Goal: Register for event/course

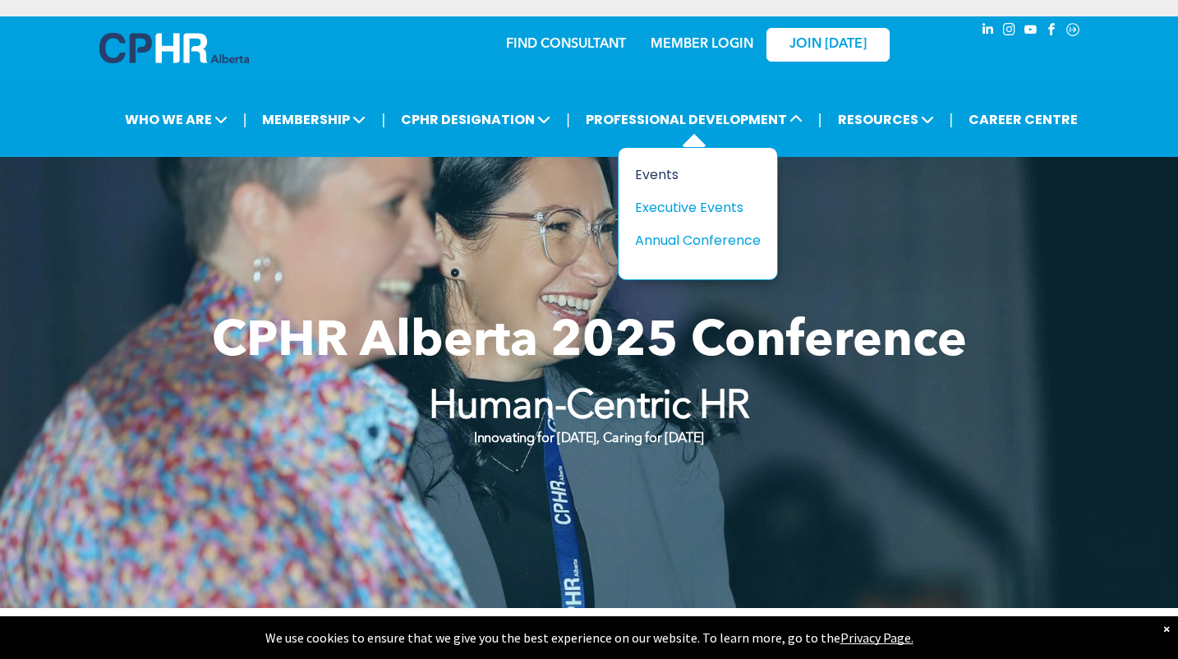
click at [674, 173] on div "Events" at bounding box center [691, 174] width 113 height 21
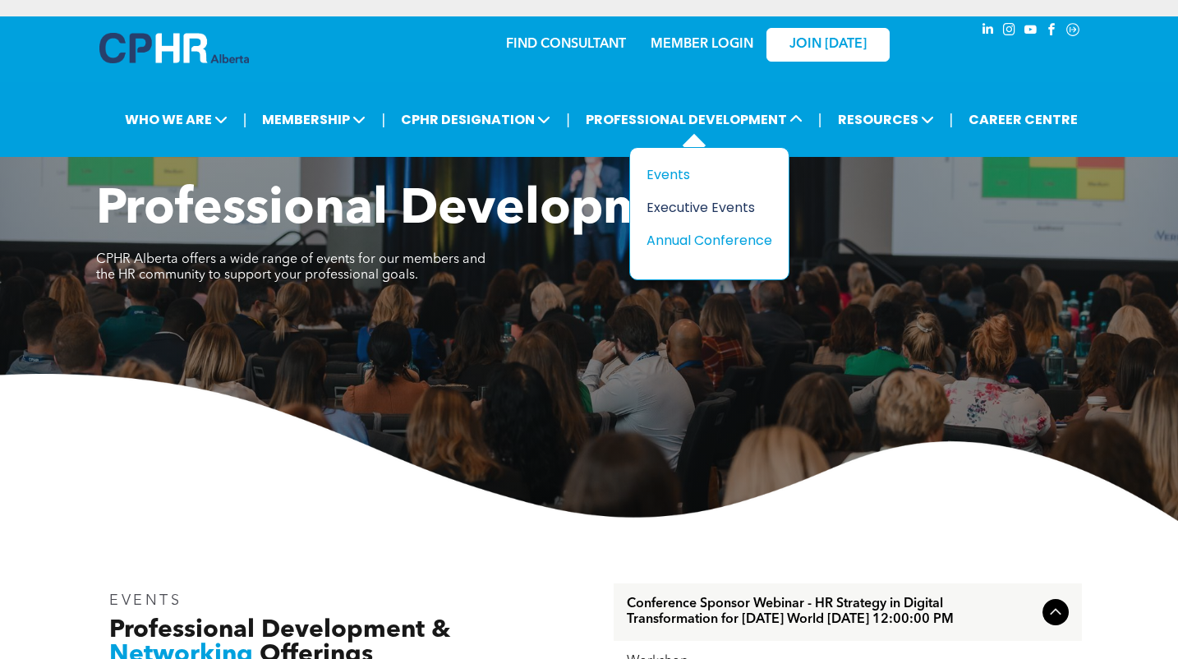
click at [684, 212] on div "Executive Events" at bounding box center [703, 207] width 113 height 21
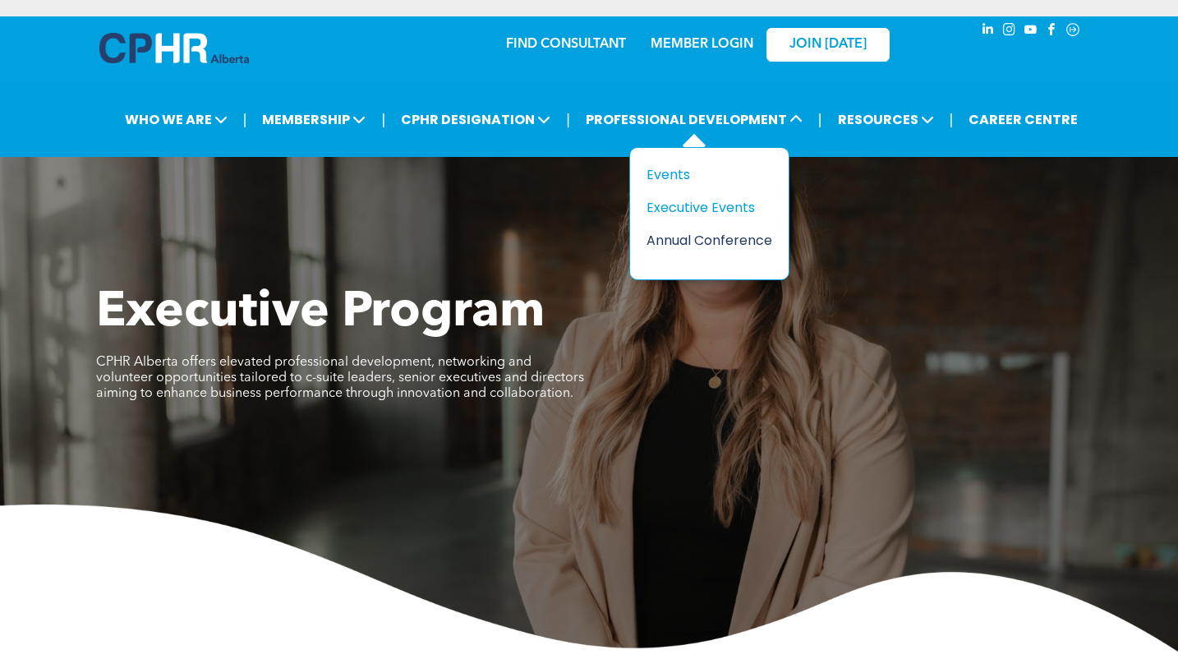
click at [706, 239] on div "Annual Conference" at bounding box center [703, 240] width 113 height 21
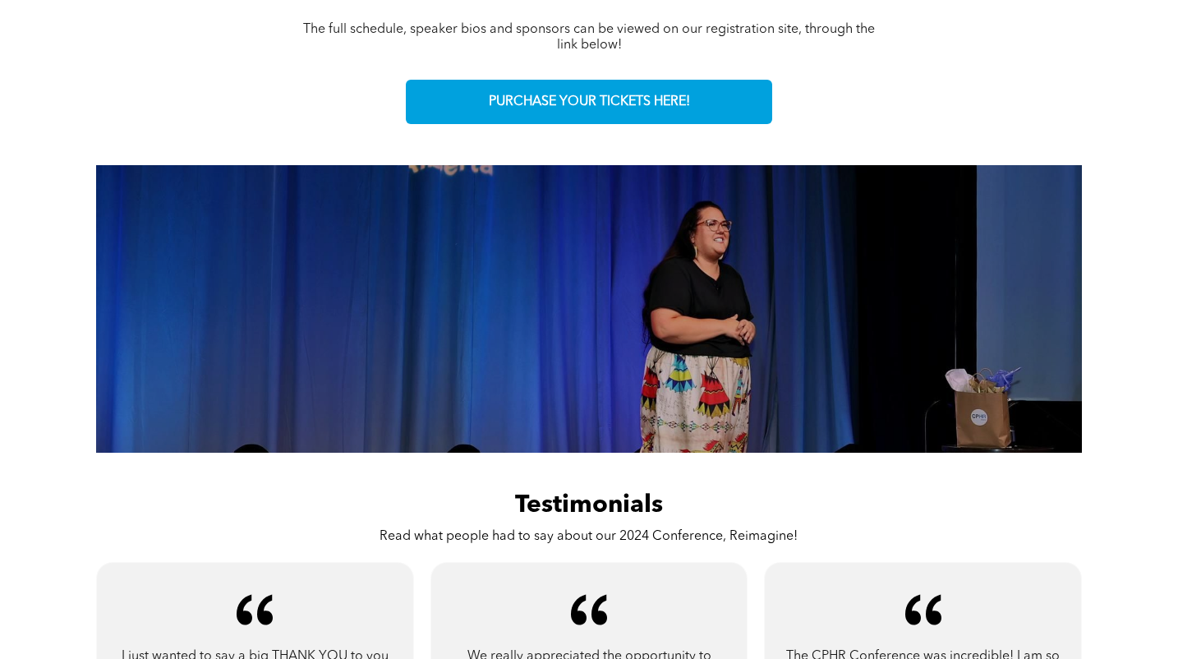
scroll to position [822, 0]
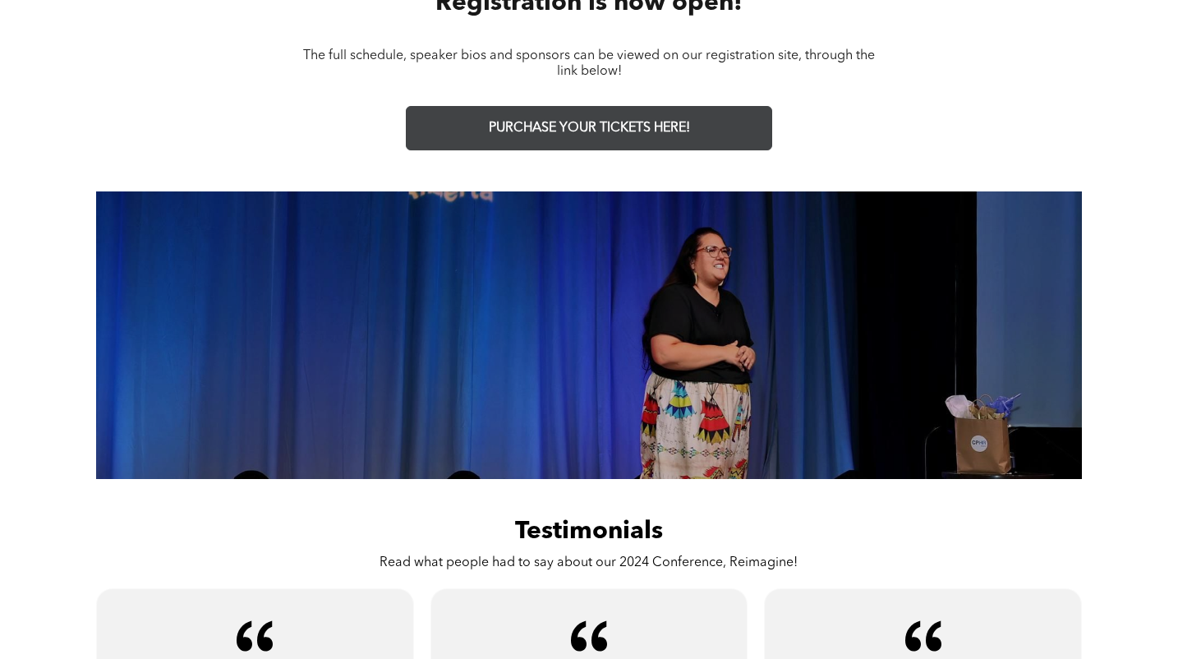
click at [606, 126] on span "PURCHASE YOUR TICKETS HERE!" at bounding box center [589, 129] width 201 height 16
